Goal: Manage account settings

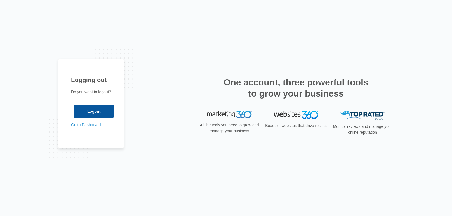
click at [103, 110] on input "Logout" at bounding box center [94, 111] width 40 height 13
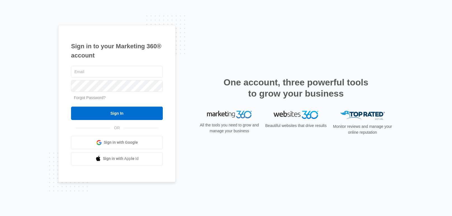
type input "ellyscottagecakery@gmail.com"
click at [103, 110] on input "Sign In" at bounding box center [117, 113] width 92 height 13
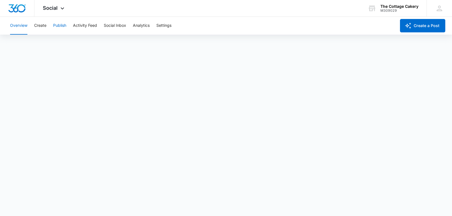
click at [62, 27] on button "Publish" at bounding box center [59, 26] width 13 height 18
click at [61, 8] on icon at bounding box center [62, 9] width 7 height 7
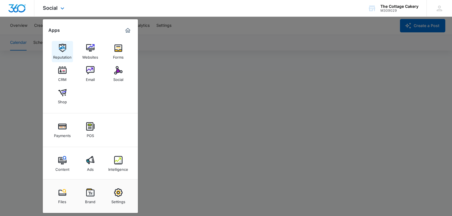
click at [62, 48] on img at bounding box center [62, 48] width 8 height 8
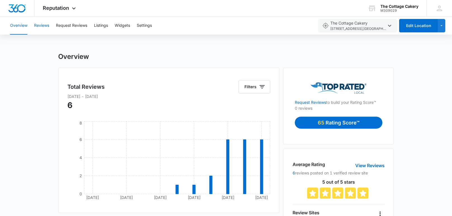
click at [42, 26] on button "Reviews" at bounding box center [41, 26] width 15 height 18
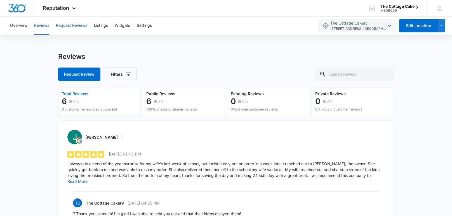
click at [63, 26] on button "Request Reviews" at bounding box center [71, 26] width 31 height 18
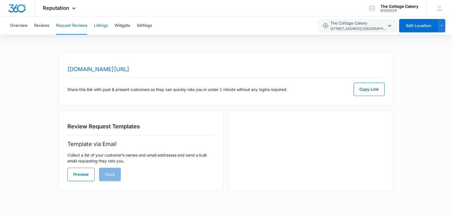
click at [105, 28] on button "Listings" at bounding box center [101, 26] width 14 height 18
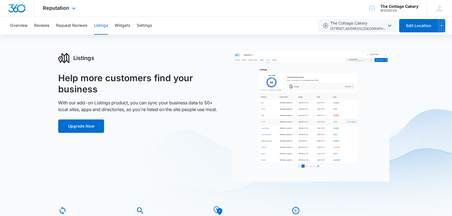
click at [54, 13] on div "Reputation Apps Reputation Websites Forms CRM Email Social Shop Payments POS Co…" at bounding box center [59, 8] width 51 height 16
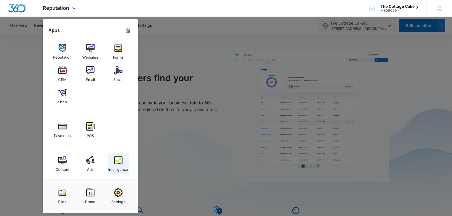
click at [115, 157] on img at bounding box center [118, 160] width 8 height 8
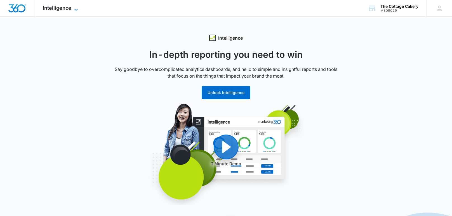
click at [46, 7] on span "Intelligence" at bounding box center [57, 8] width 29 height 6
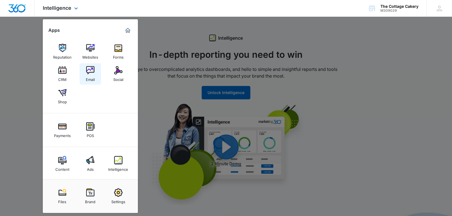
click at [88, 77] on div "Email" at bounding box center [90, 78] width 9 height 7
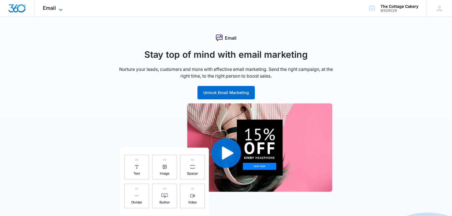
click at [49, 10] on span "Email" at bounding box center [49, 8] width 13 height 6
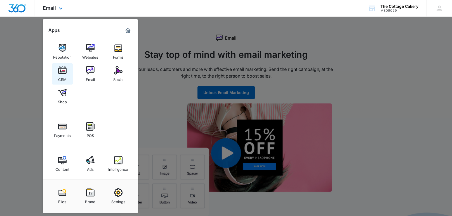
click at [59, 69] on img at bounding box center [62, 70] width 8 height 8
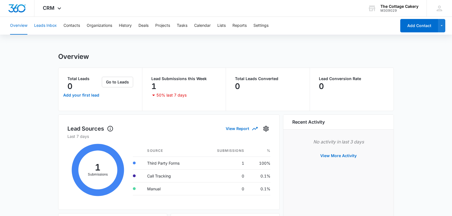
click at [50, 25] on button "Leads Inbox" at bounding box center [45, 26] width 23 height 18
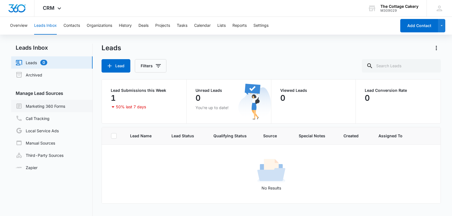
click at [57, 107] on link "Marketing 360 Forms" at bounding box center [40, 106] width 49 height 7
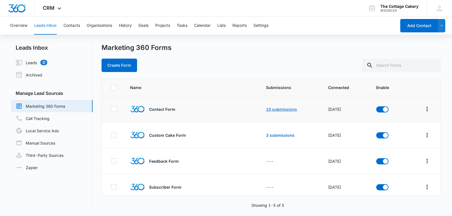
click at [276, 110] on link "10 submissions" at bounding box center [281, 109] width 31 height 5
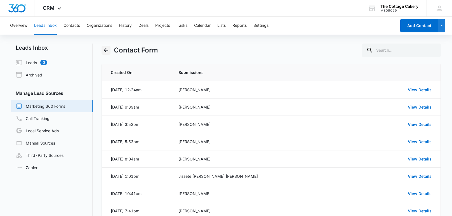
click at [106, 51] on icon "Back" at bounding box center [106, 50] width 7 height 7
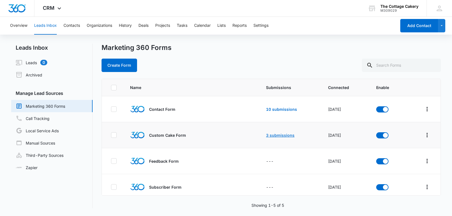
click at [281, 136] on link "3 submissions" at bounding box center [280, 135] width 29 height 5
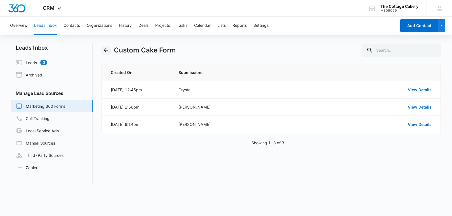
click at [106, 53] on icon "Back" at bounding box center [106, 50] width 7 height 7
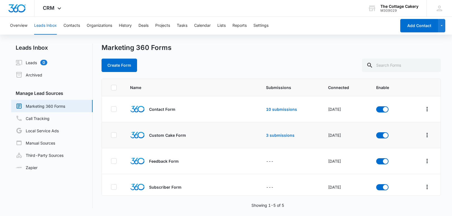
scroll to position [30, 0]
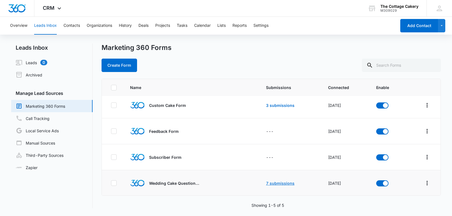
click at [271, 184] on link "7 submissions" at bounding box center [280, 183] width 29 height 5
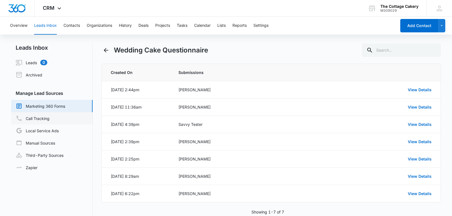
click at [49, 116] on link "Call Tracking" at bounding box center [33, 118] width 34 height 7
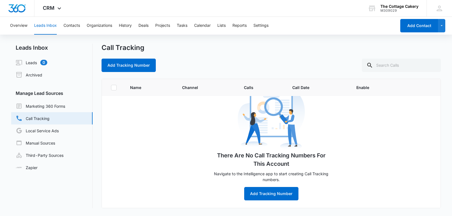
scroll to position [29, 0]
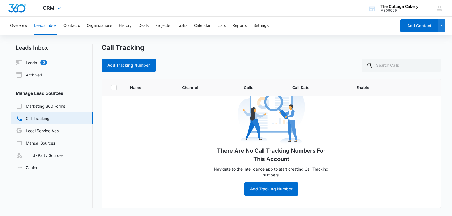
click at [46, 12] on div "CRM Apps Reputation Websites Forms CRM Email Social Shop Payments POS Content A…" at bounding box center [52, 8] width 37 height 16
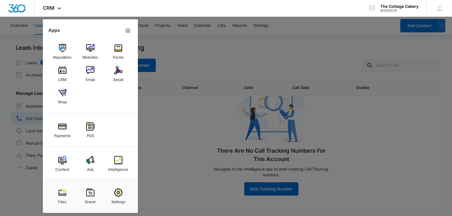
click at [204, 161] on div at bounding box center [226, 108] width 452 height 216
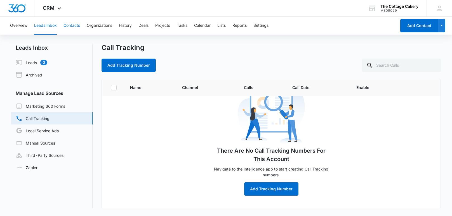
click at [68, 26] on button "Contacts" at bounding box center [71, 26] width 16 height 18
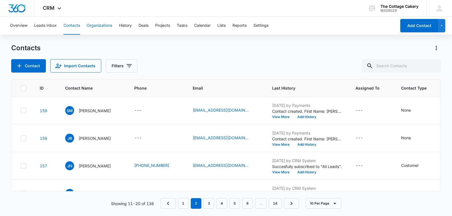
click at [93, 25] on button "Organizations" at bounding box center [99, 26] width 25 height 18
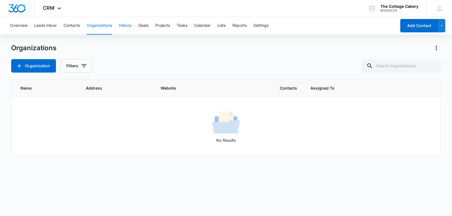
click at [123, 26] on button "History" at bounding box center [125, 26] width 13 height 18
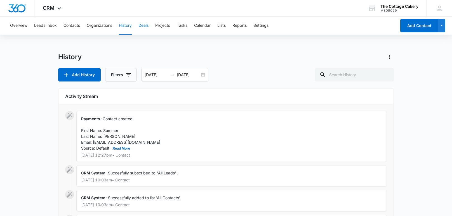
click at [144, 25] on button "Deals" at bounding box center [143, 26] width 10 height 18
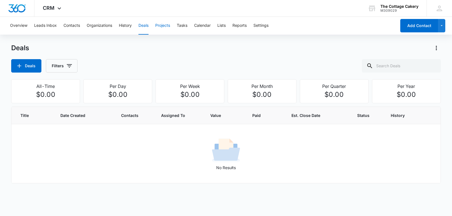
click at [162, 25] on button "Projects" at bounding box center [162, 26] width 15 height 18
click at [180, 25] on button "Tasks" at bounding box center [182, 26] width 11 height 18
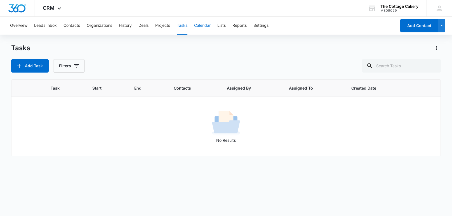
click at [199, 25] on button "Calendar" at bounding box center [202, 26] width 16 height 18
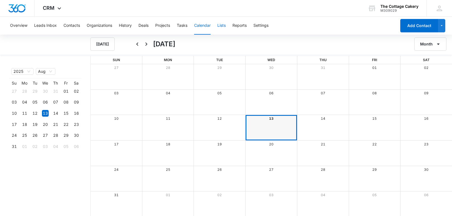
click at [224, 25] on button "Lists" at bounding box center [221, 26] width 8 height 18
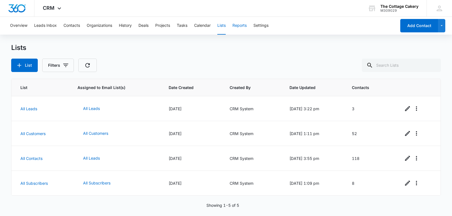
click at [240, 29] on button "Reports" at bounding box center [239, 26] width 14 height 18
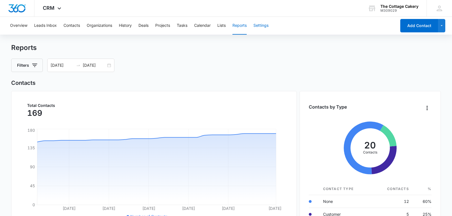
click at [257, 25] on button "Settings" at bounding box center [260, 26] width 15 height 18
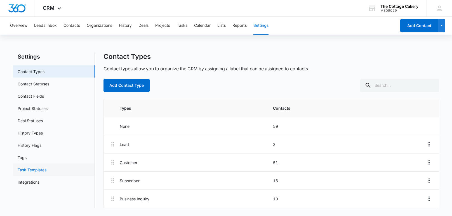
click at [41, 167] on link "Task Templates" at bounding box center [32, 170] width 29 height 6
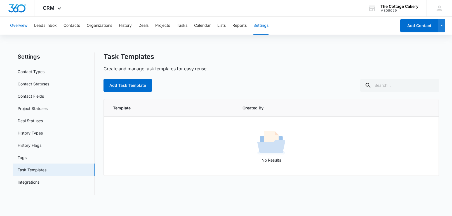
click at [17, 24] on button "Overview" at bounding box center [18, 26] width 17 height 18
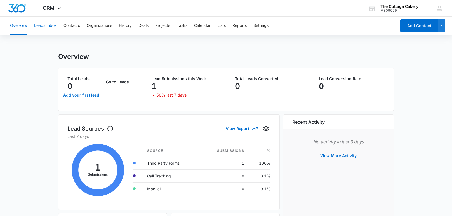
click at [36, 25] on button "Leads Inbox" at bounding box center [45, 26] width 23 height 18
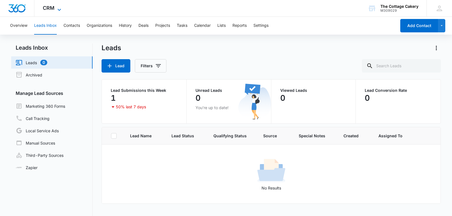
click at [45, 10] on span "CRM" at bounding box center [49, 8] width 12 height 6
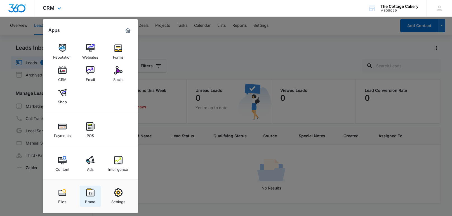
click at [85, 190] on link "Brand" at bounding box center [90, 196] width 21 height 21
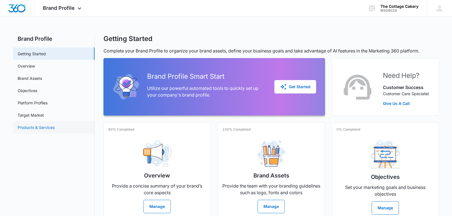
click at [32, 128] on link "Products & Services" at bounding box center [36, 128] width 37 height 6
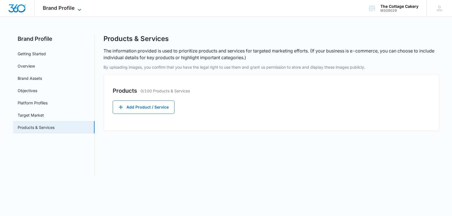
click at [50, 10] on span "Brand Profile" at bounding box center [59, 8] width 32 height 6
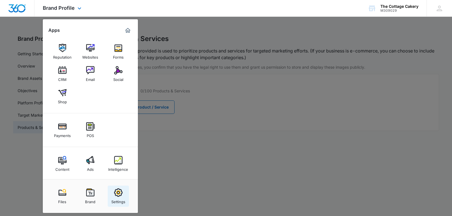
click at [117, 195] on img at bounding box center [118, 193] width 8 height 8
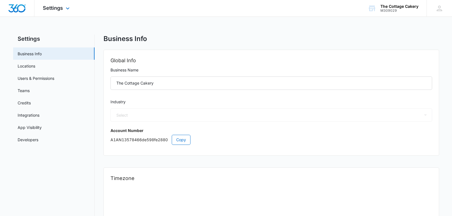
select select "45"
select select "US"
select select "America/[GEOGRAPHIC_DATA]"
click at [35, 79] on link "Users & Permissions" at bounding box center [36, 78] width 37 height 6
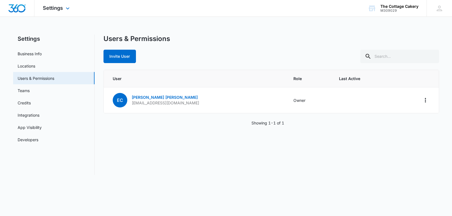
click at [45, 12] on div "Settings Apps Reputation Websites Forms CRM Email Social Shop Payments POS Cont…" at bounding box center [56, 8] width 45 height 16
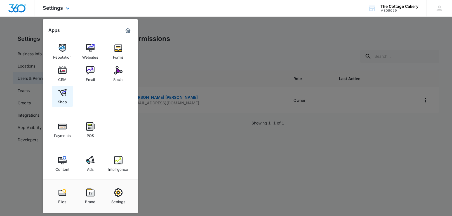
click at [62, 92] on img at bounding box center [62, 93] width 8 height 8
